Goal: Task Accomplishment & Management: Use online tool/utility

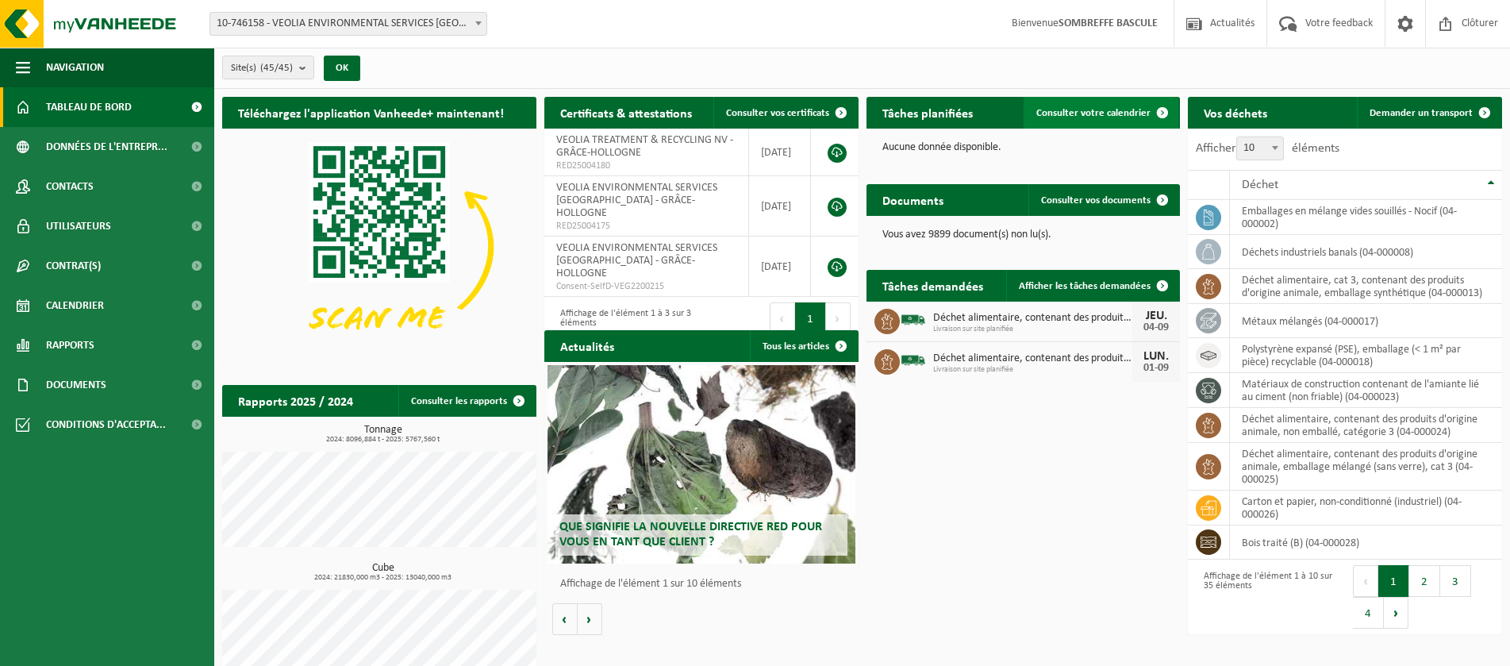
click at [1116, 105] on link "Consulter votre calendrier" at bounding box center [1101, 113] width 155 height 32
click at [1413, 116] on span "Demander un transport" at bounding box center [1421, 113] width 103 height 10
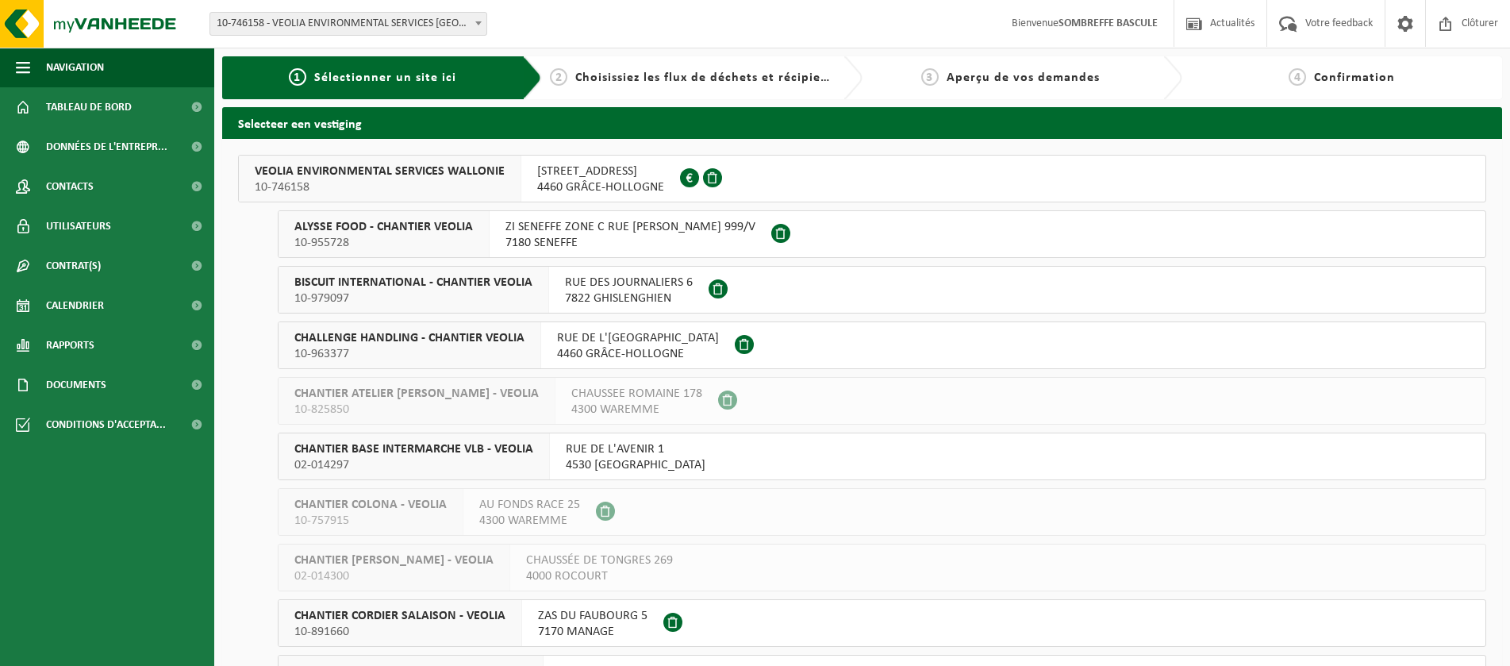
click at [421, 190] on span "10-746158" at bounding box center [380, 187] width 250 height 16
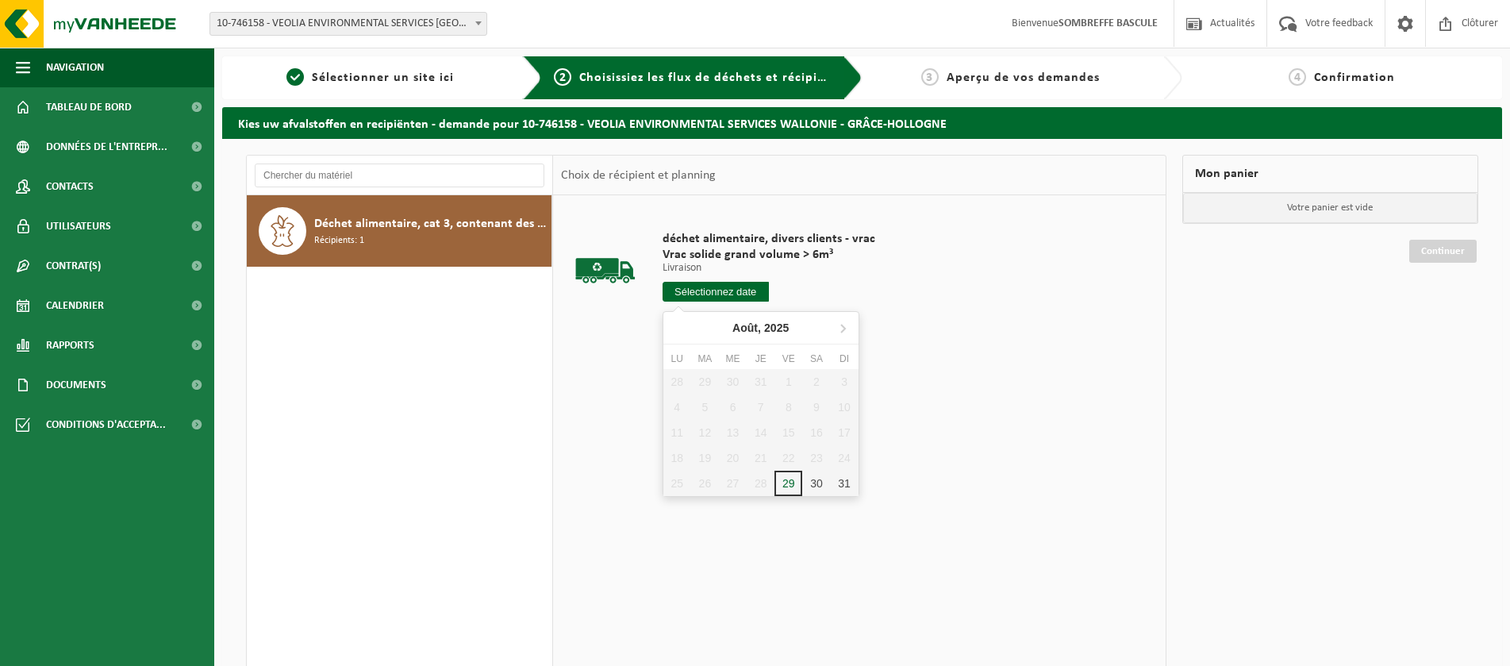
click at [732, 299] on input "text" at bounding box center [716, 292] width 106 height 20
click at [838, 331] on icon at bounding box center [842, 327] width 25 height 25
click at [684, 383] on div "1" at bounding box center [677, 381] width 28 height 25
type input "à partir de 2025-09-01"
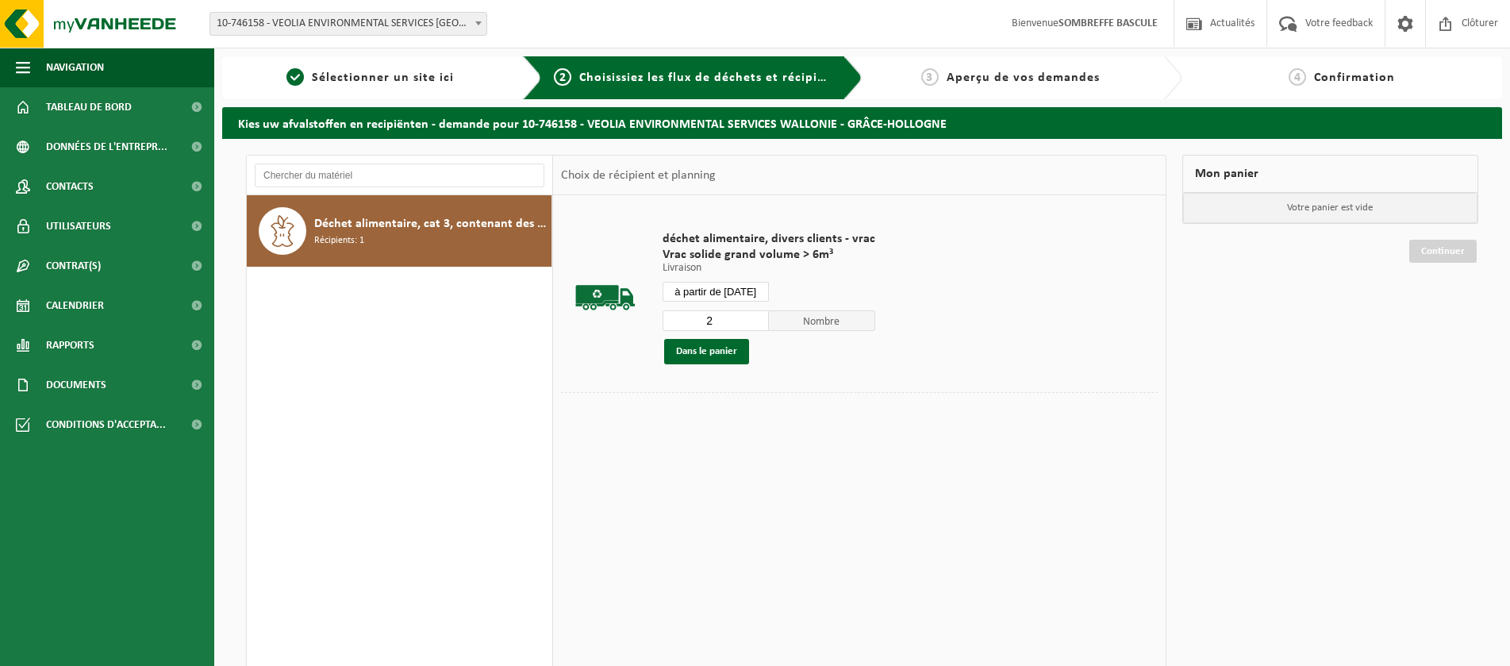
type input "2"
click at [752, 317] on input "2" at bounding box center [716, 320] width 106 height 21
click at [715, 351] on button "Dans le panier" at bounding box center [706, 351] width 85 height 25
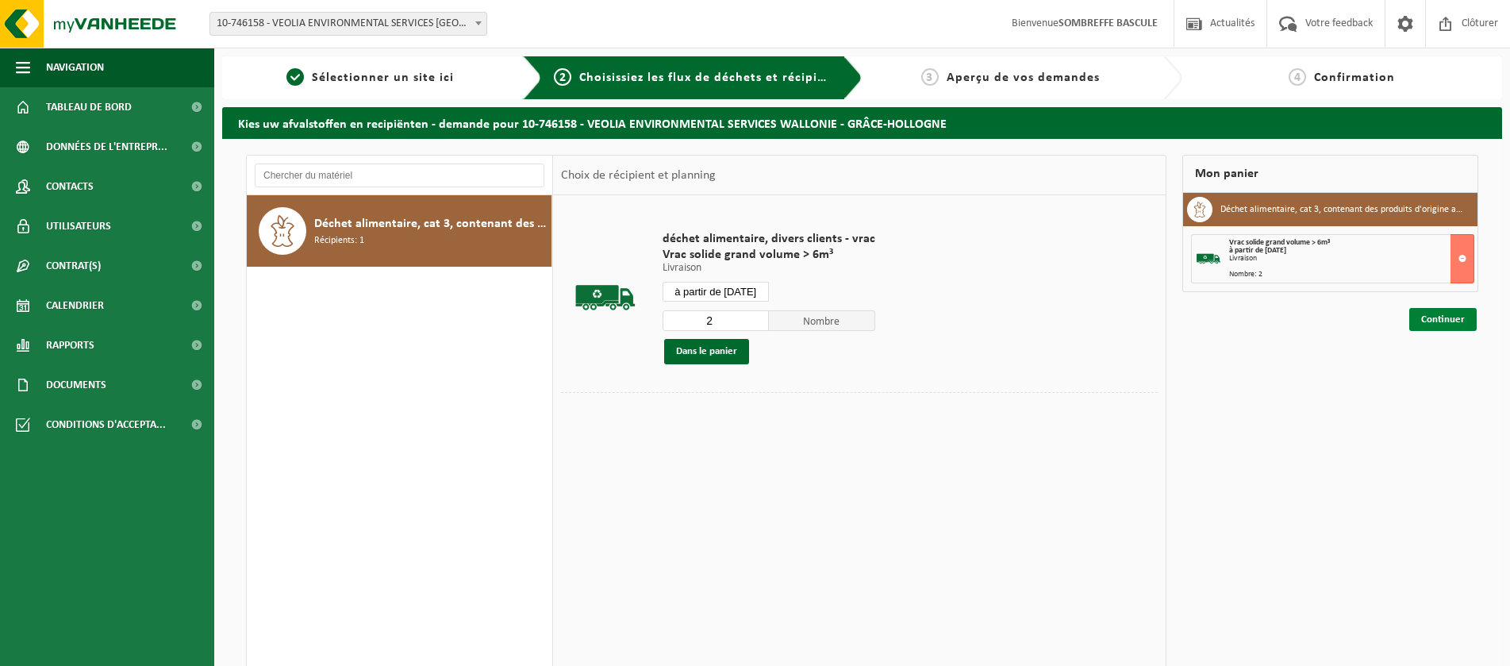
click at [1428, 325] on link "Continuer" at bounding box center [1442, 319] width 67 height 23
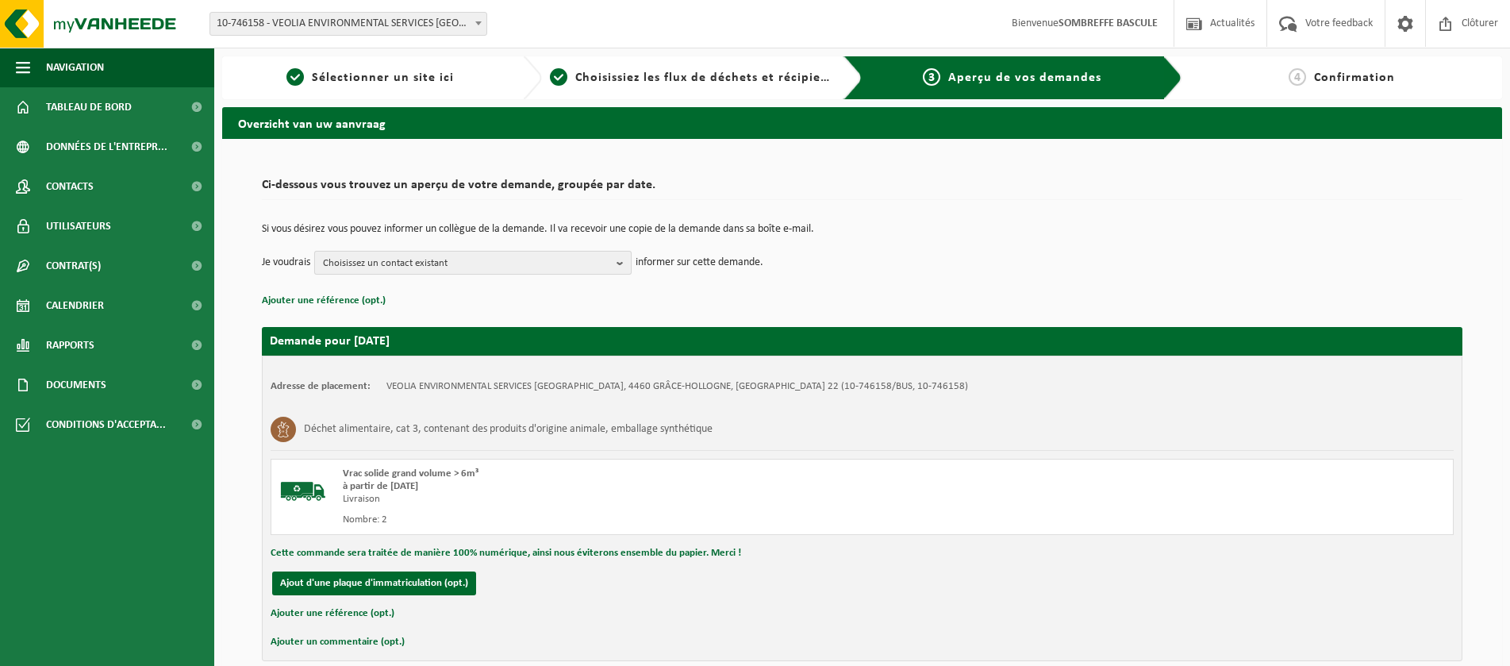
click at [514, 261] on span "Choisissez un contact existant" at bounding box center [466, 264] width 287 height 24
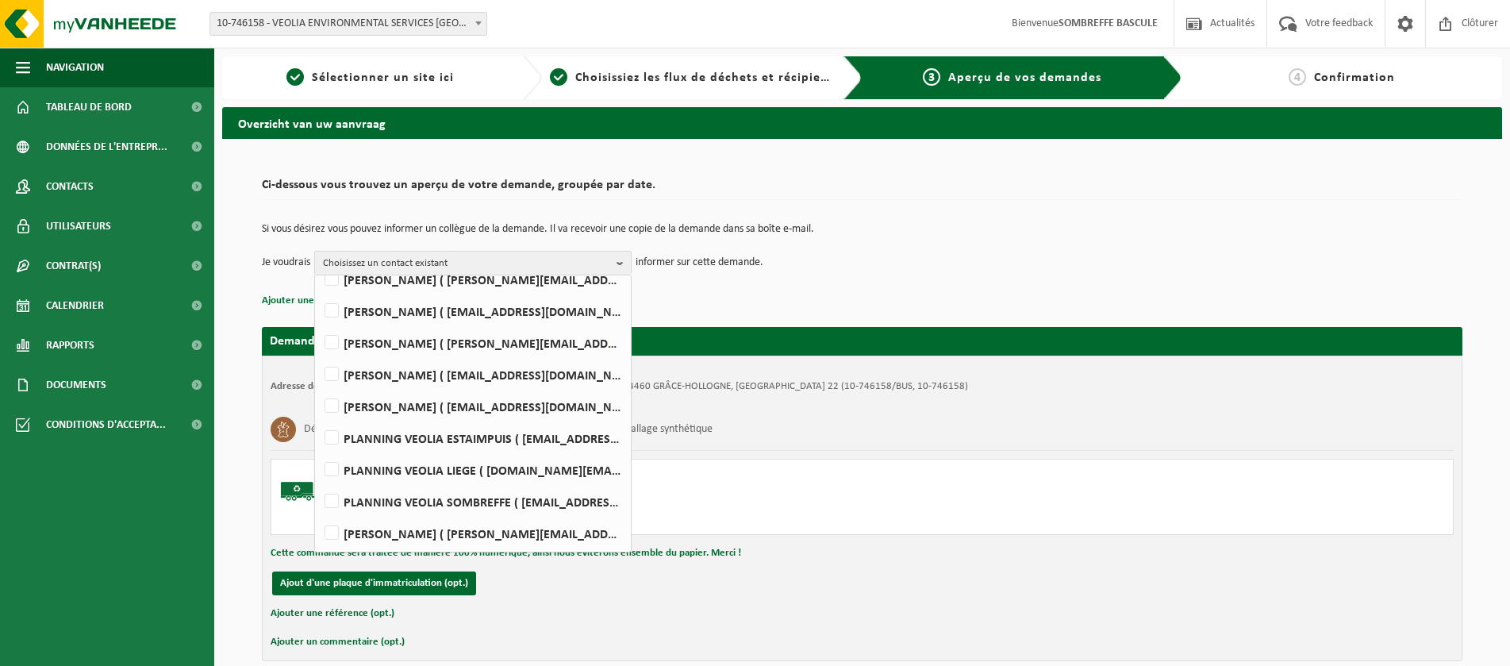
scroll to position [453, 0]
click at [336, 505] on label "PLANNING VEOLIA SOMBREFFE ( be.ves.planning.srr.sombreffe.all@veolia.com )" at bounding box center [472, 501] width 302 height 24
click at [319, 481] on input "PLANNING VEOLIA SOMBREFFE ( be.ves.planning.srr.sombreffe.all@veolia.com )" at bounding box center [318, 480] width 1 height 1
checkbox input "true"
click at [953, 536] on div "Adresse de placement: VEOLIA ENVIRONMENTAL SERVICES WALLONIE, 4460 GRÂCE-HOLLOG…" at bounding box center [862, 509] width 1201 height 306
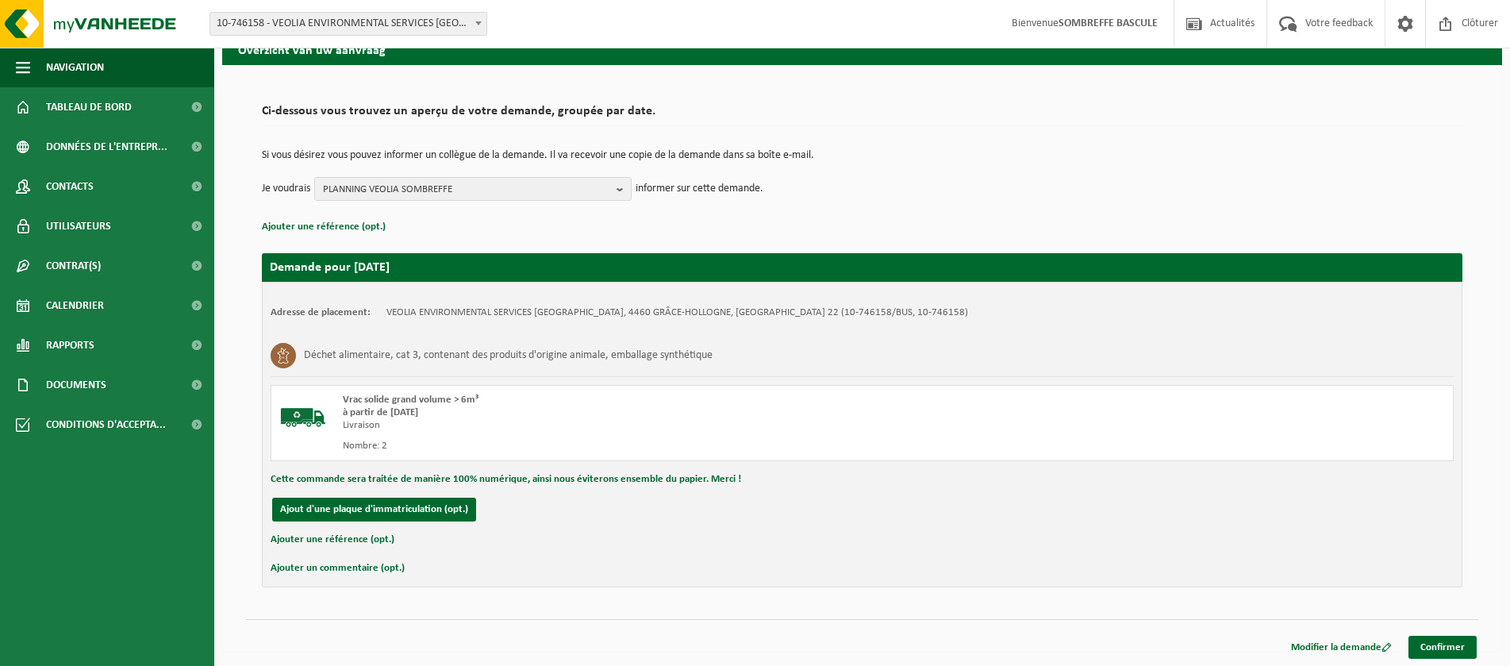
scroll to position [75, 0]
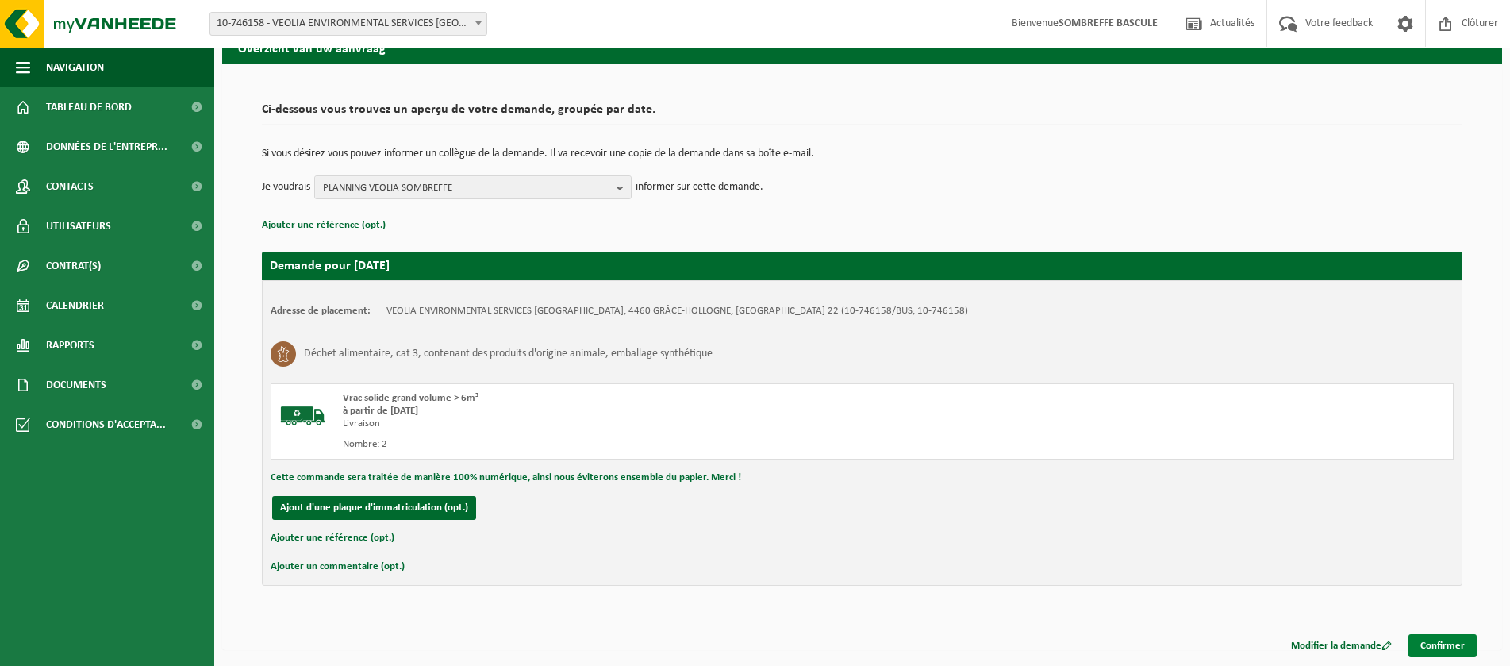
click at [1455, 644] on link "Confirmer" at bounding box center [1443, 645] width 68 height 23
